Goal: Find specific page/section: Find specific page/section

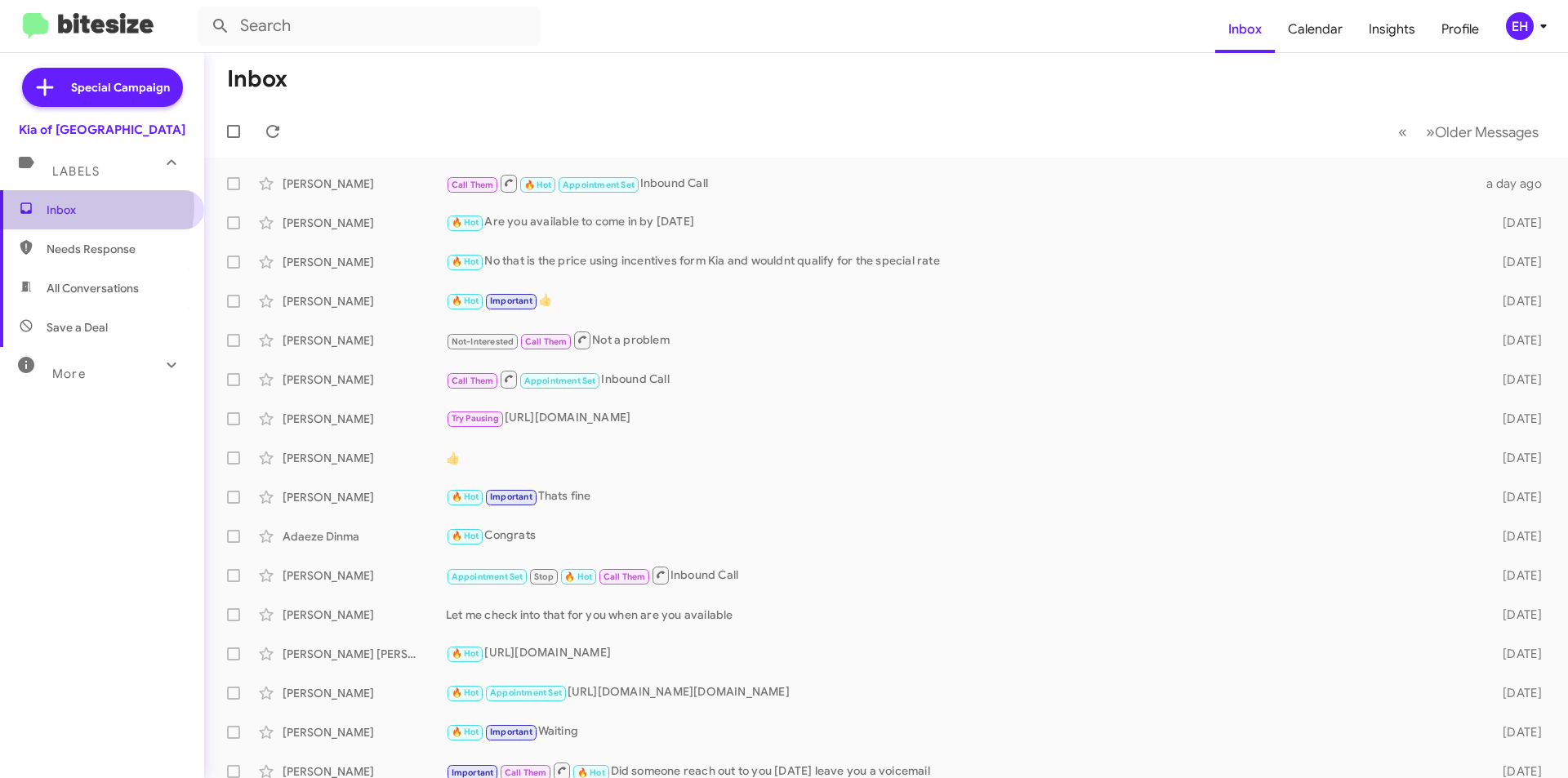
click at [76, 206] on span "Inbox" at bounding box center [116, 209] width 139 height 17
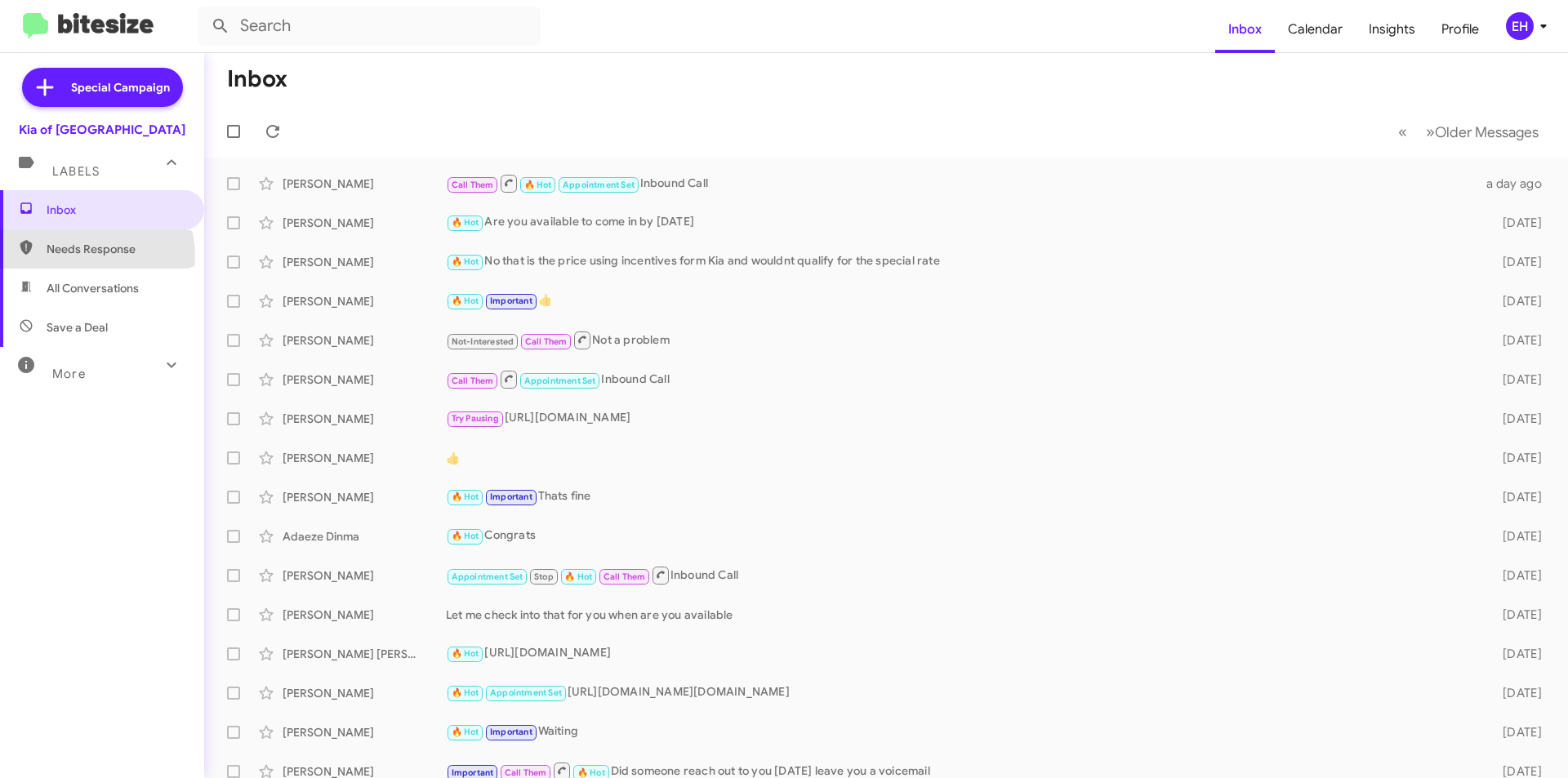
click at [85, 256] on span "Needs Response" at bounding box center [116, 249] width 139 height 17
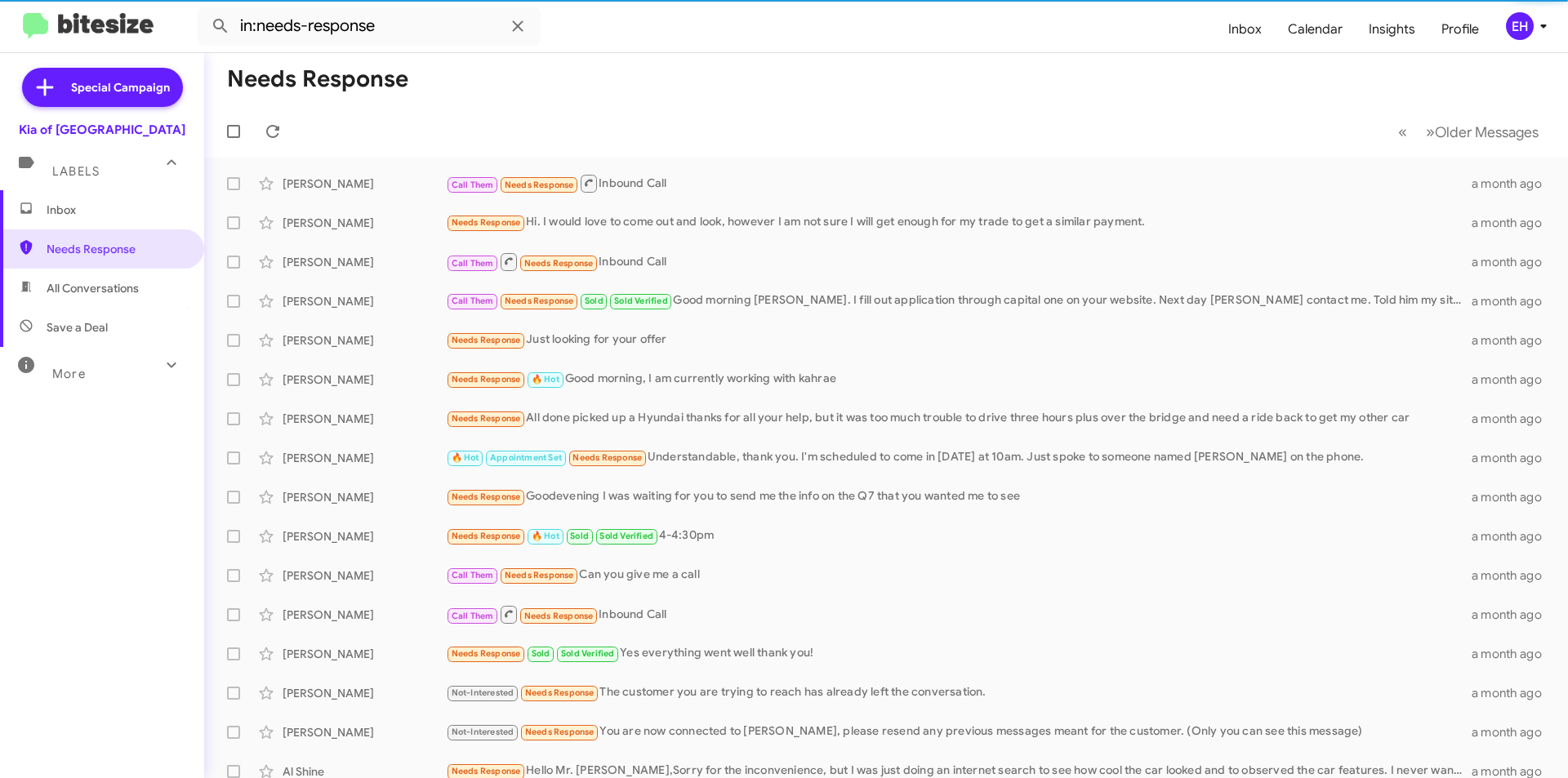
click at [88, 294] on span "All Conversations" at bounding box center [93, 288] width 92 height 17
type input "in:all-conversations"
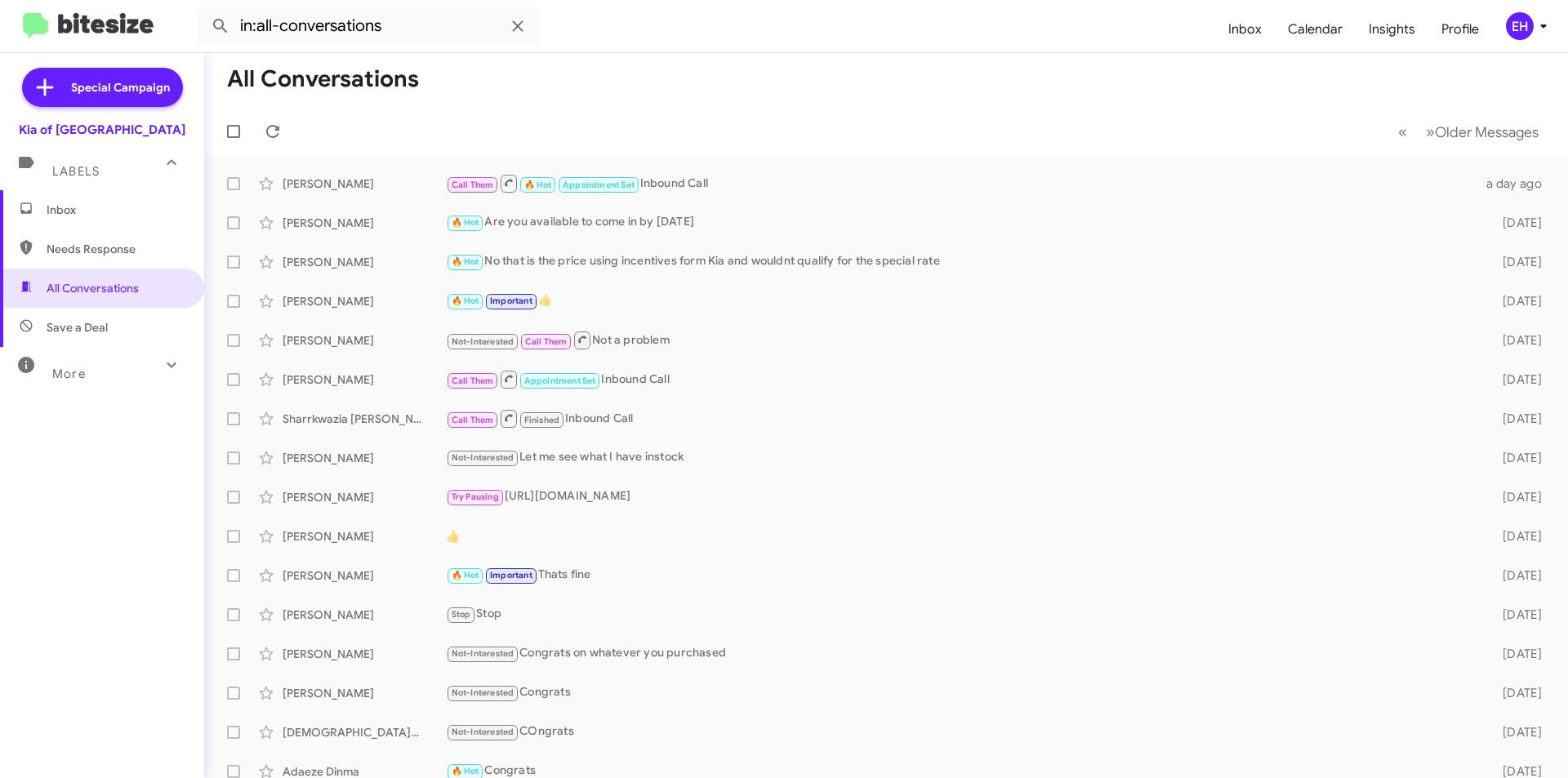
click at [83, 205] on span "Inbox" at bounding box center [116, 209] width 139 height 17
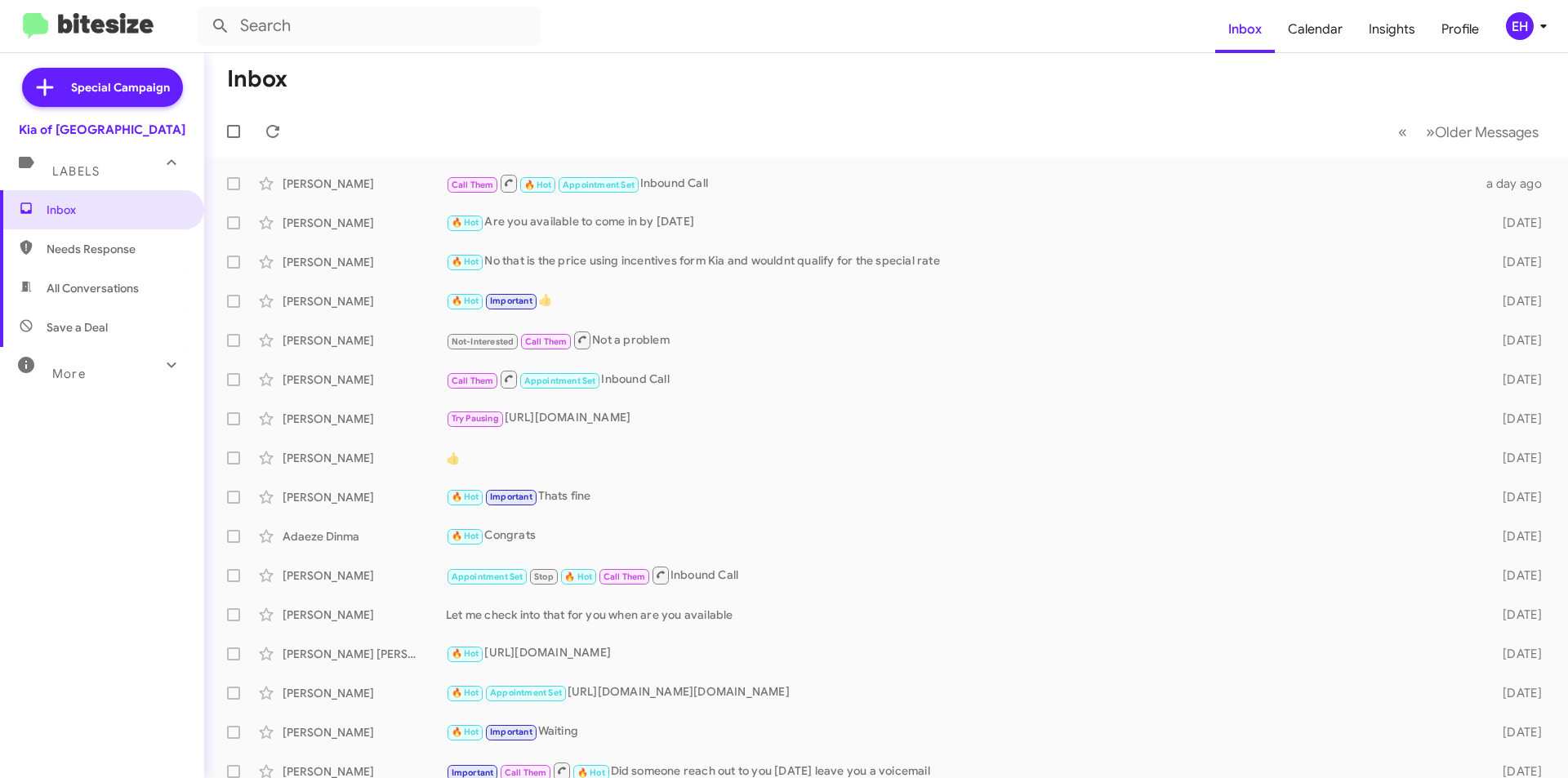
click at [103, 259] on span "Needs Response" at bounding box center [102, 249] width 204 height 39
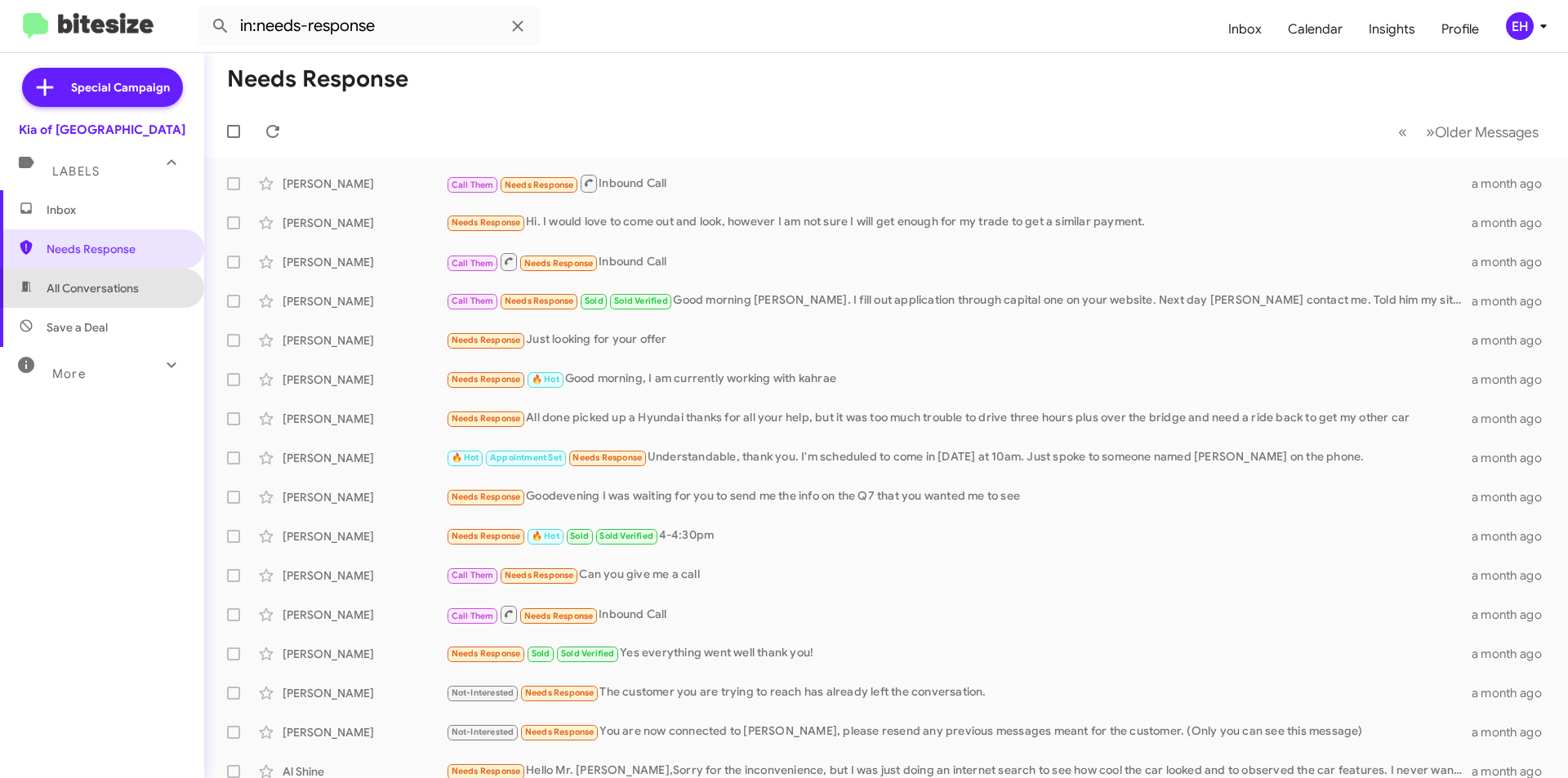
click at [108, 288] on span "All Conversations" at bounding box center [93, 288] width 92 height 17
type input "in:all-conversations"
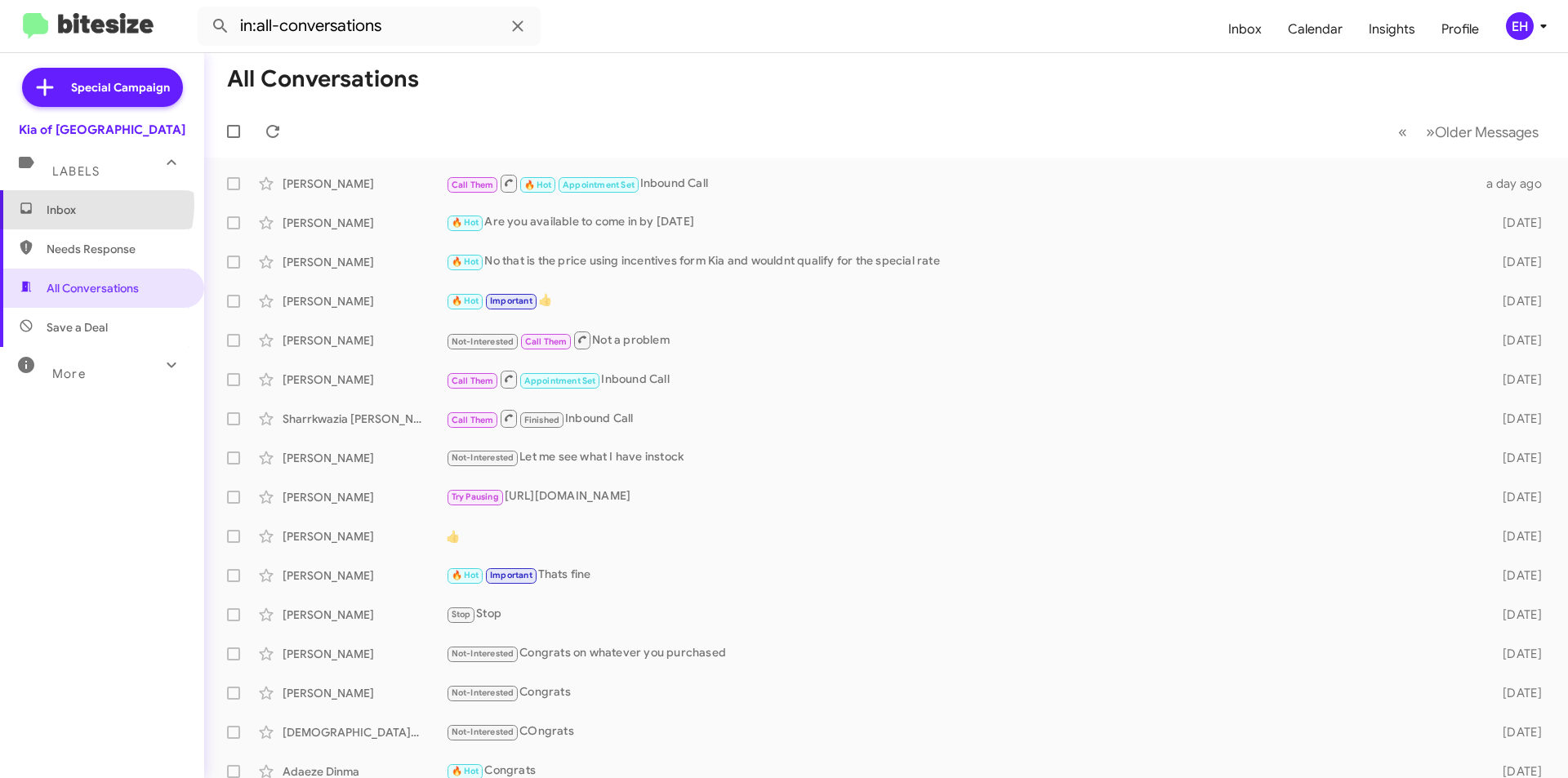
click at [78, 204] on span "Inbox" at bounding box center [116, 209] width 139 height 17
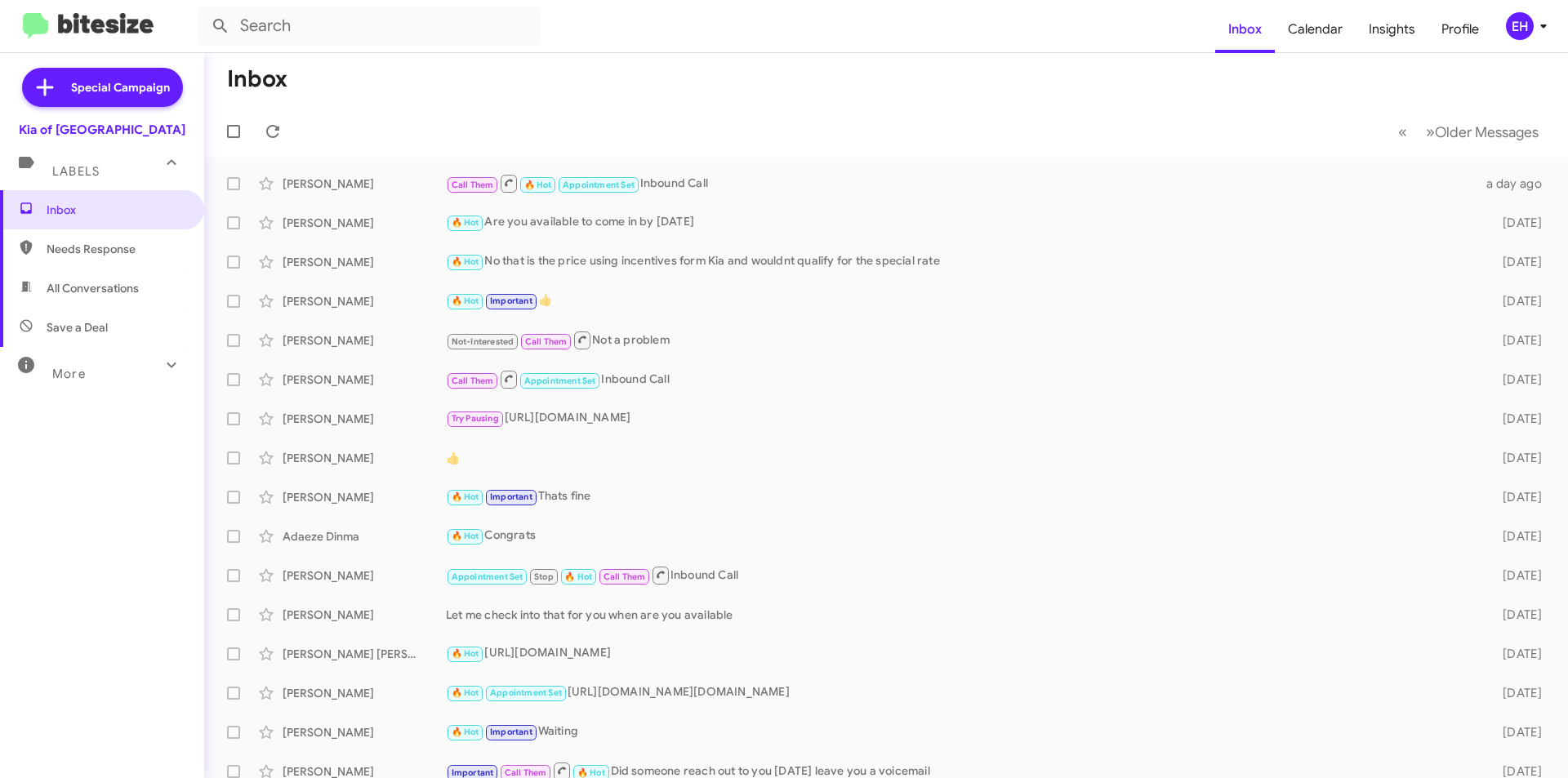
click at [115, 244] on span "Needs Response" at bounding box center [116, 249] width 139 height 17
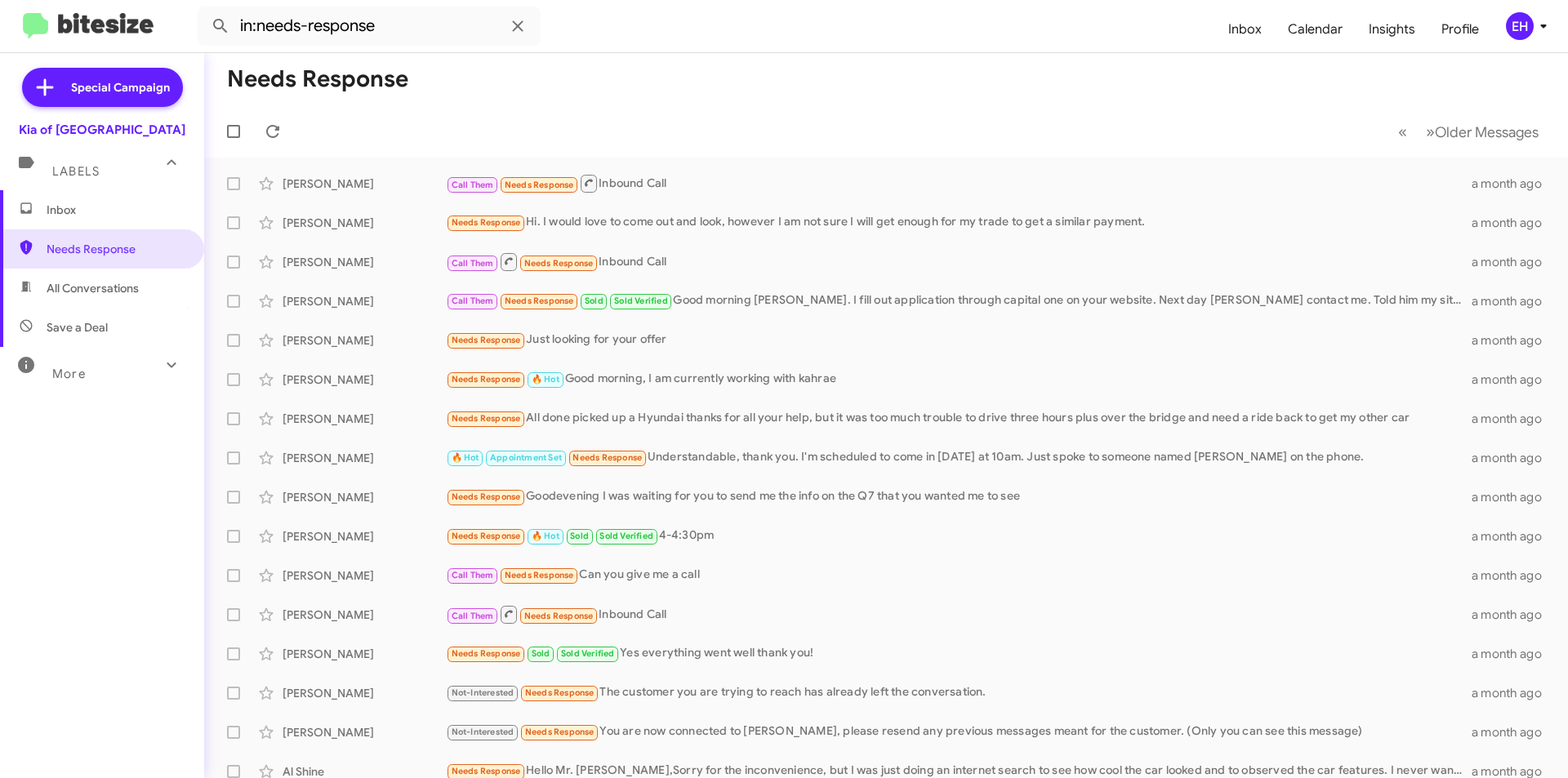
click at [96, 287] on span "All Conversations" at bounding box center [93, 288] width 92 height 17
type input "in:all-conversations"
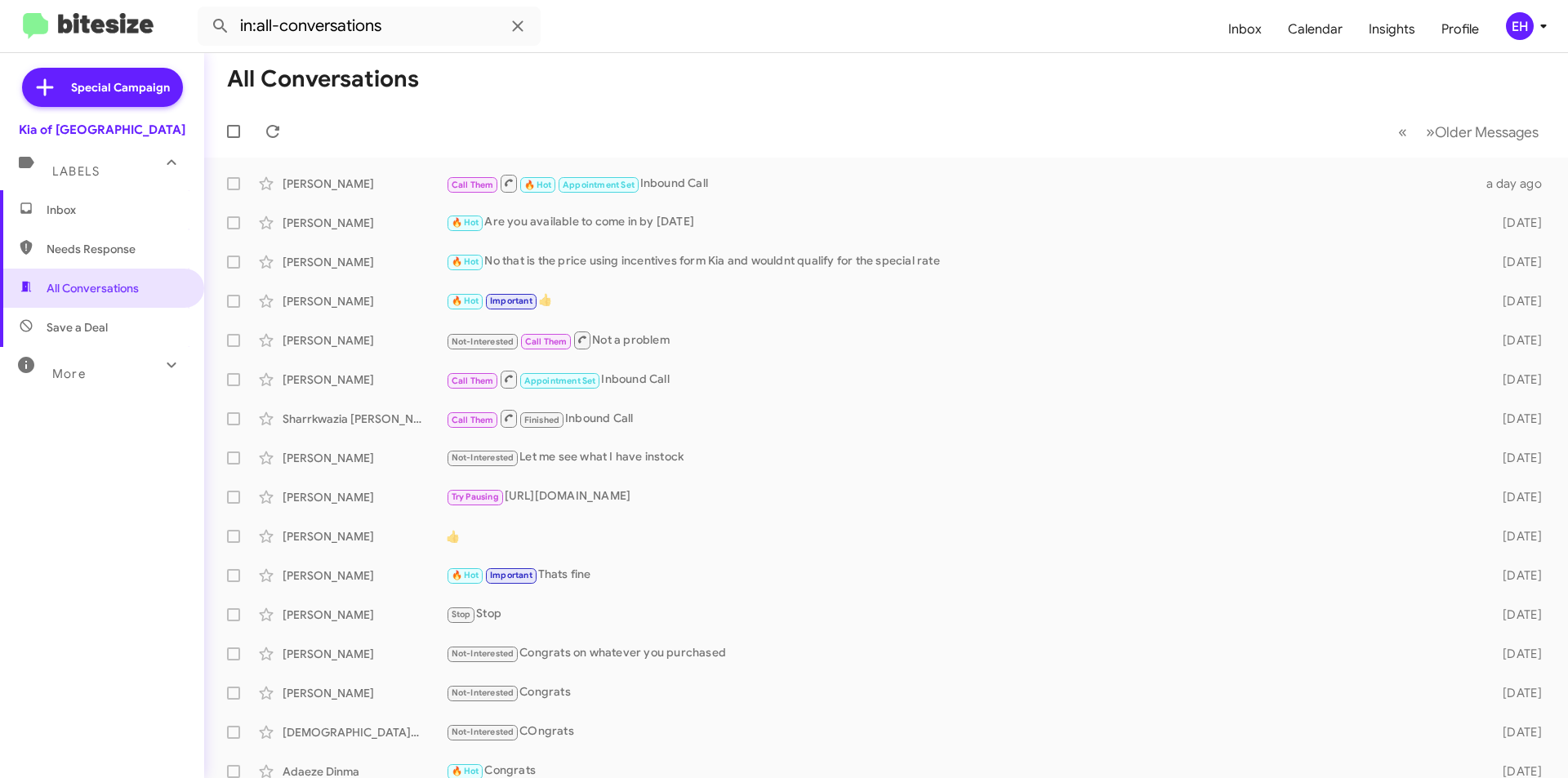
click at [96, 209] on span "Inbox" at bounding box center [116, 209] width 139 height 17
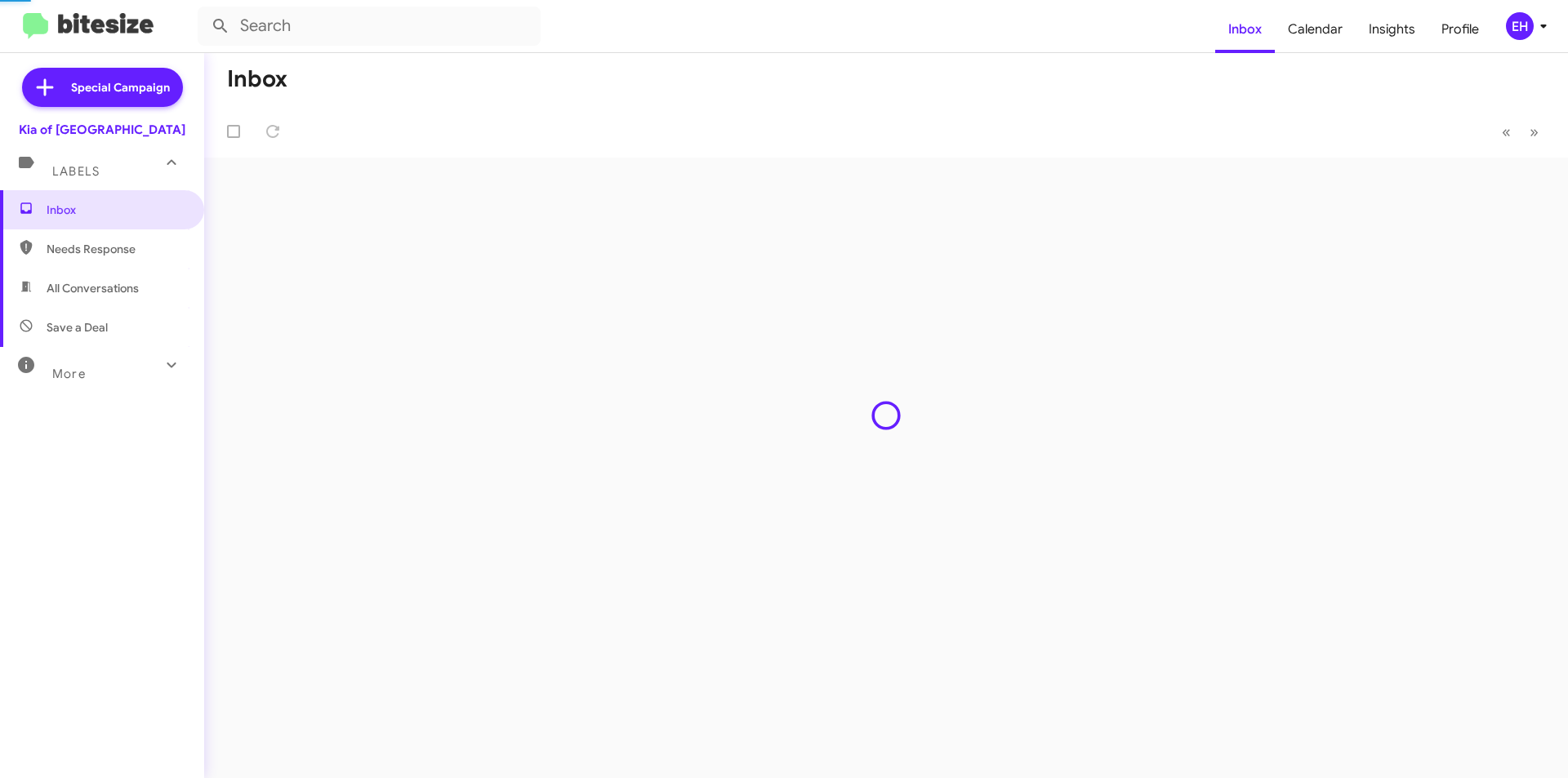
click at [79, 248] on span "Needs Response" at bounding box center [116, 249] width 139 height 17
type input "in:needs-response"
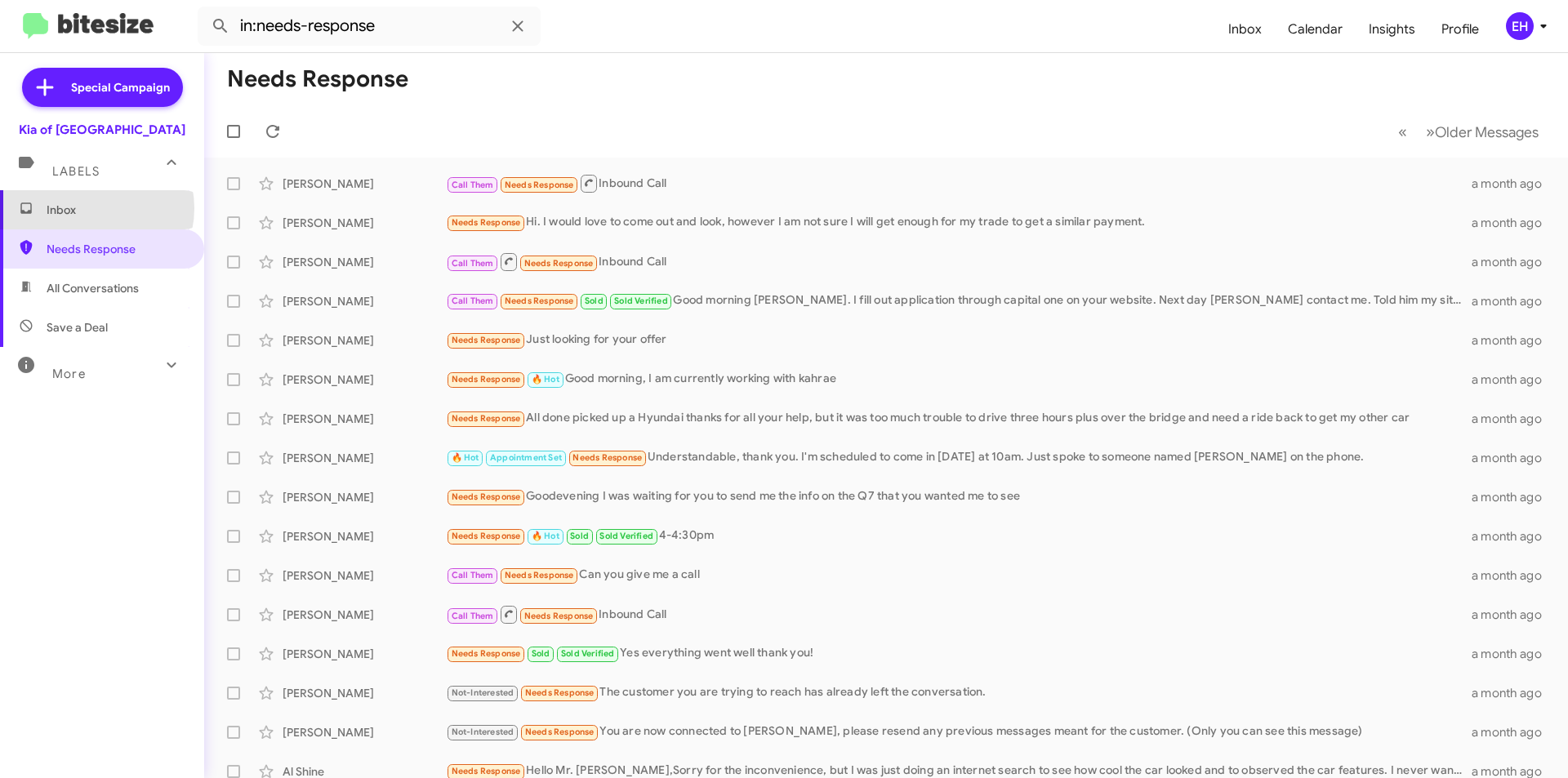
click at [91, 209] on span "Inbox" at bounding box center [116, 209] width 139 height 17
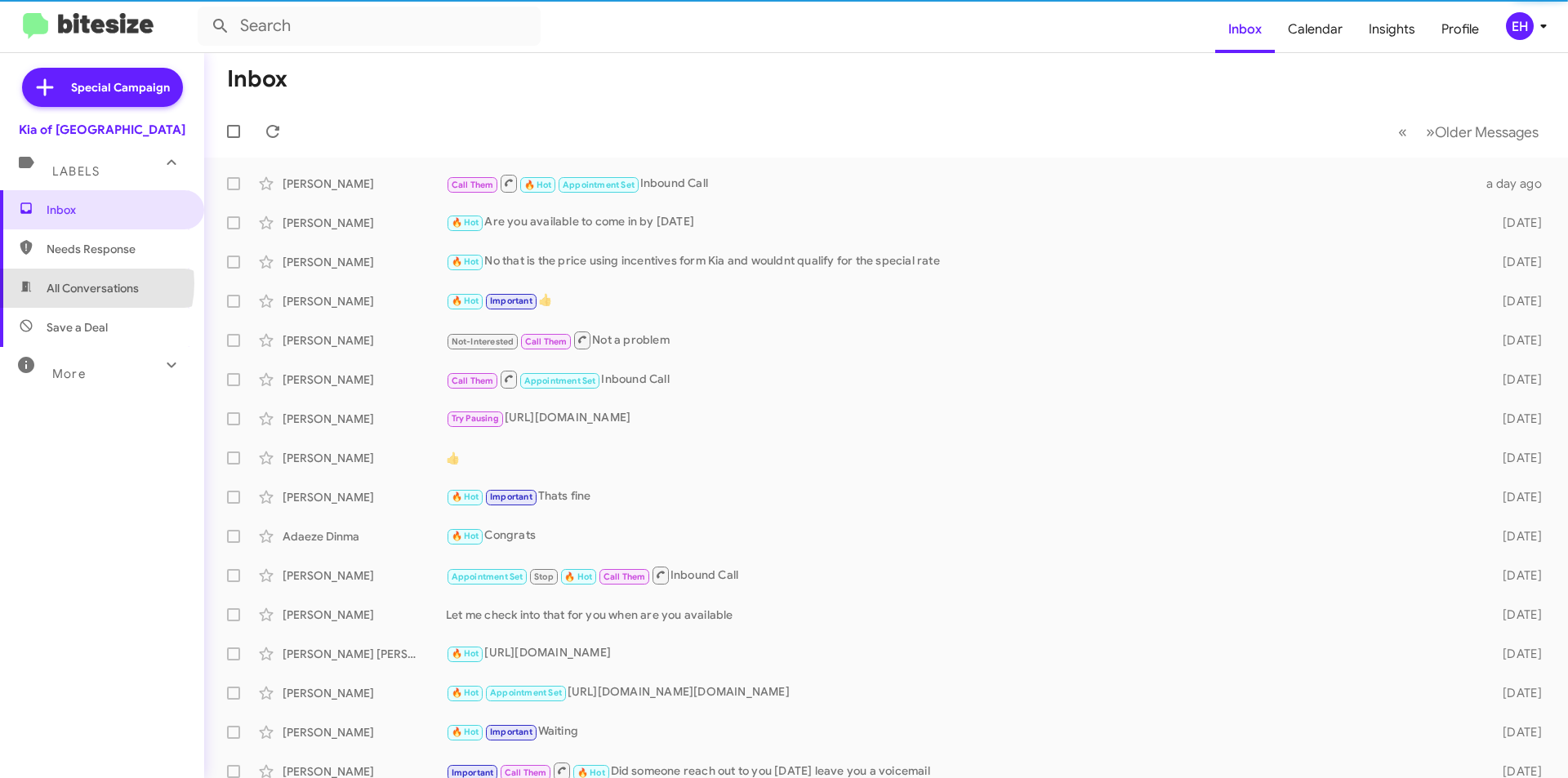
click at [82, 283] on span "All Conversations" at bounding box center [93, 288] width 92 height 17
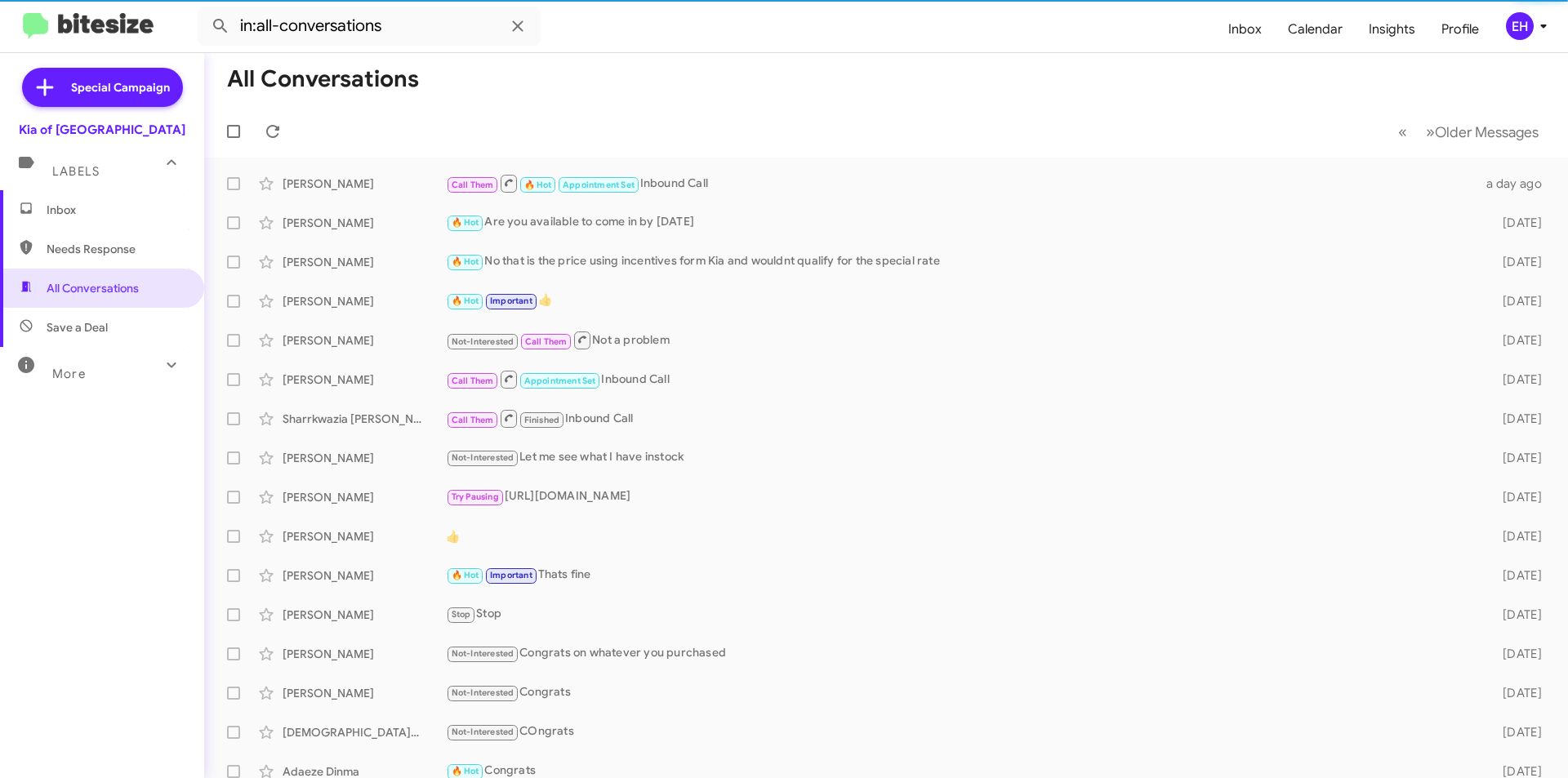
click at [81, 335] on span "Save a Deal" at bounding box center [77, 327] width 61 height 17
type input "in:not-interested"
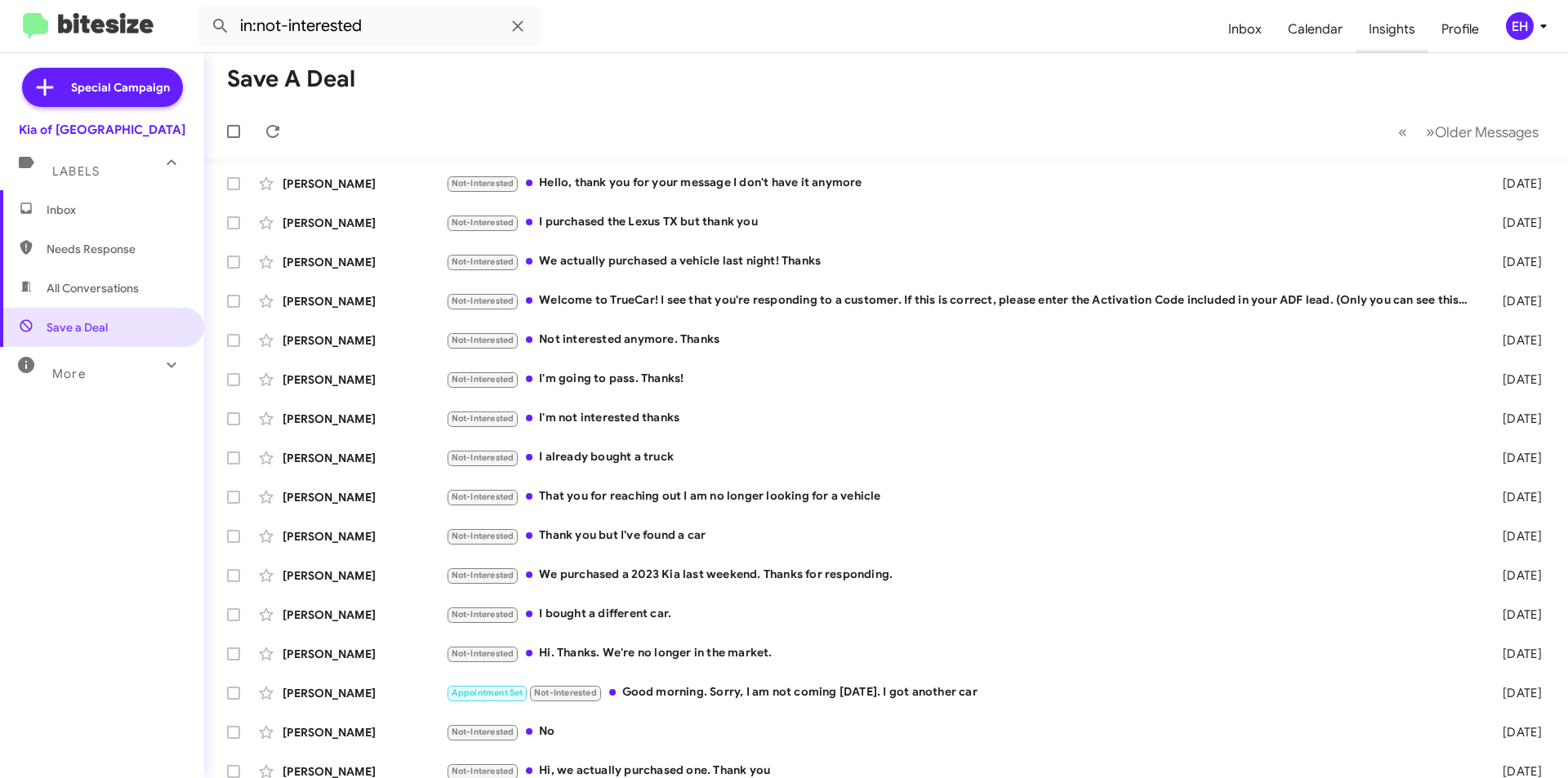
click at [1385, 31] on span "Insights" at bounding box center [1392, 30] width 73 height 47
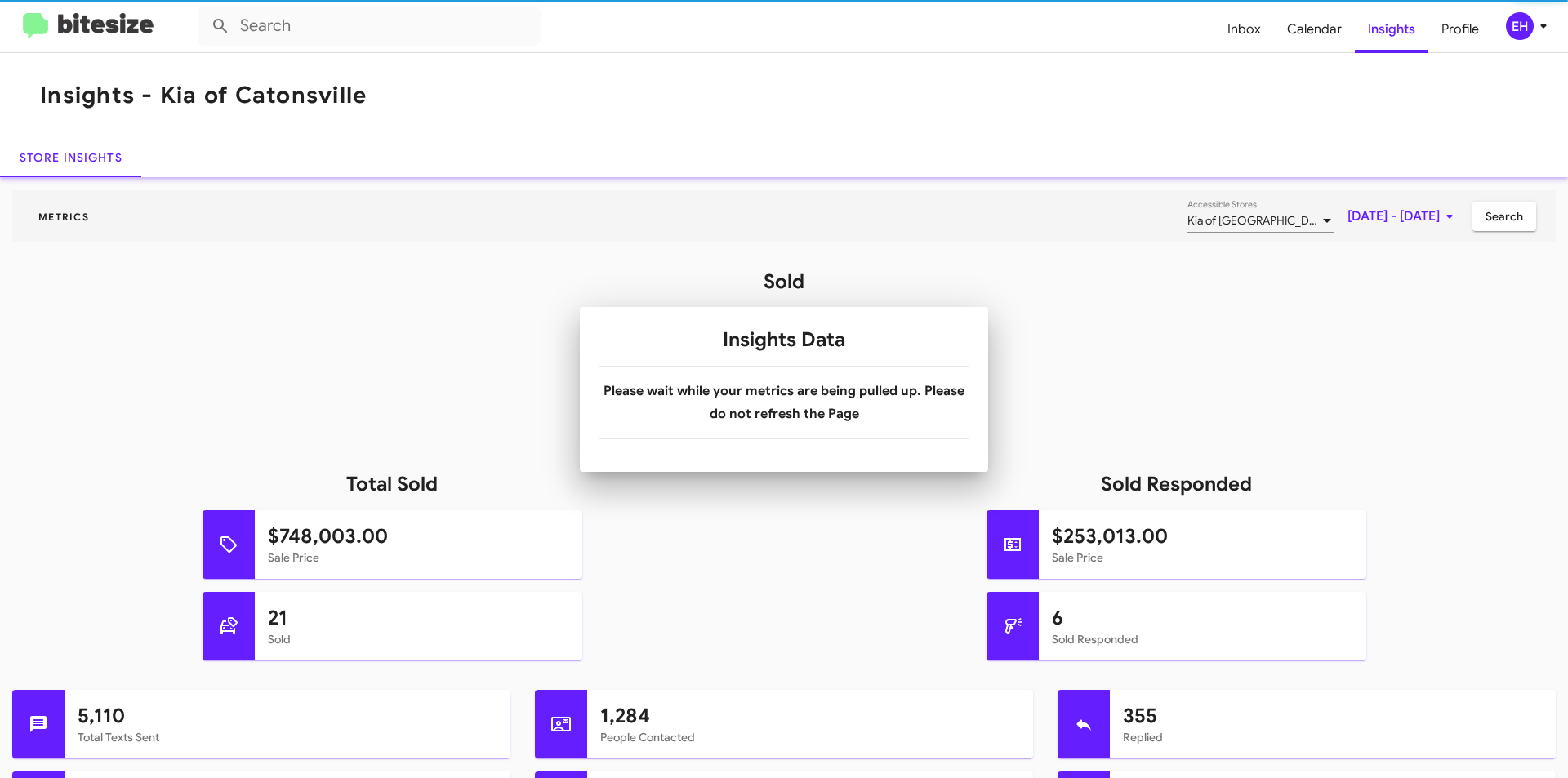
drag, startPoint x: 736, startPoint y: 404, endPoint x: 863, endPoint y: 448, distance: 134.4
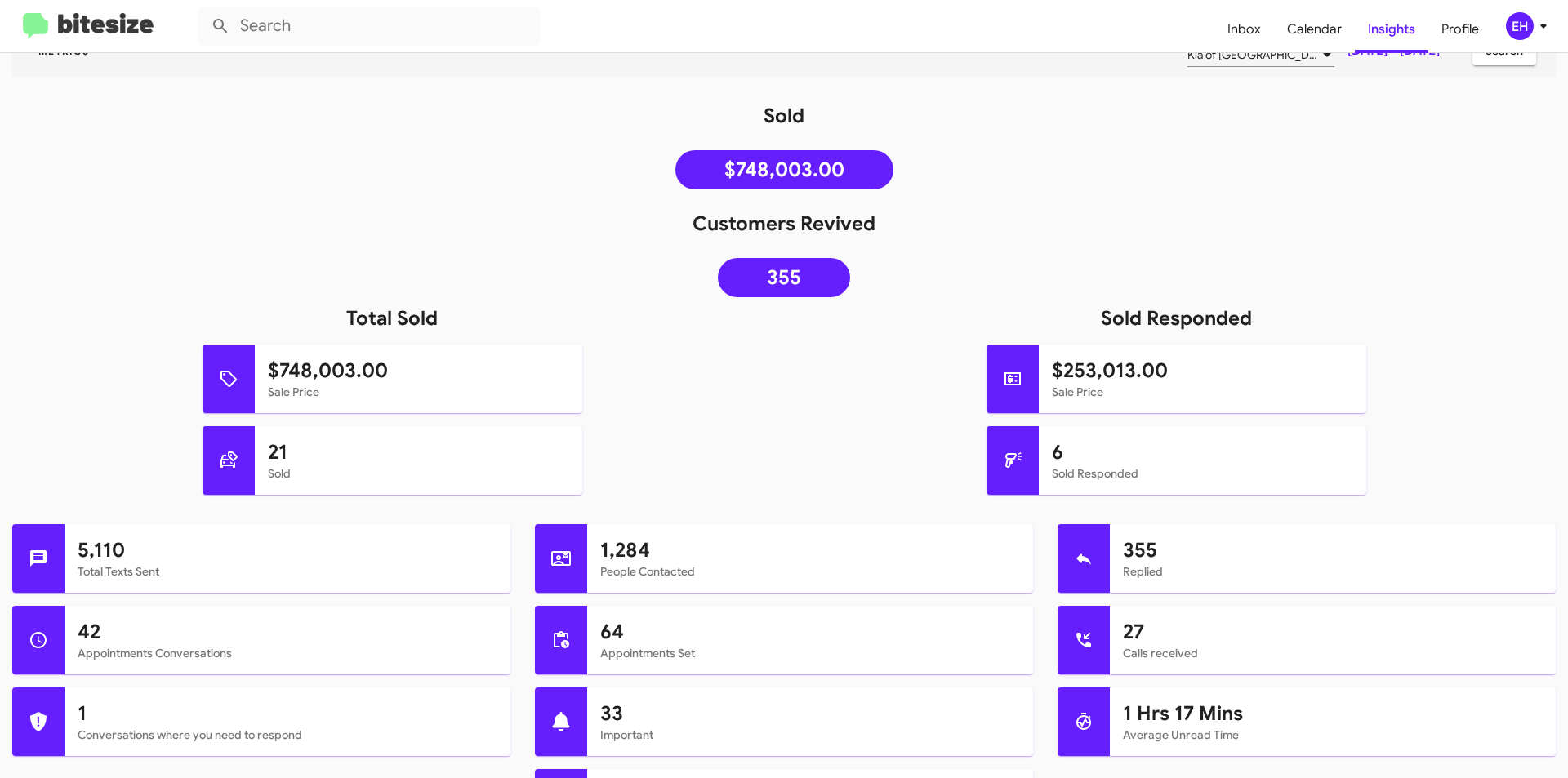
scroll to position [163, 0]
